Goal: Connect with others

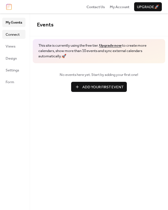
click at [13, 35] on span "Connect" at bounding box center [13, 35] width 14 height 6
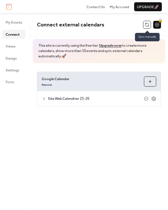
click at [146, 24] on button at bounding box center [147, 25] width 8 height 8
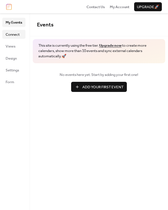
click at [13, 34] on span "Connect" at bounding box center [13, 35] width 14 height 6
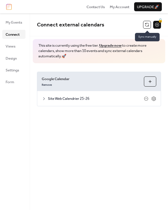
click at [146, 24] on button at bounding box center [147, 25] width 8 height 8
